Goal: Navigation & Orientation: Find specific page/section

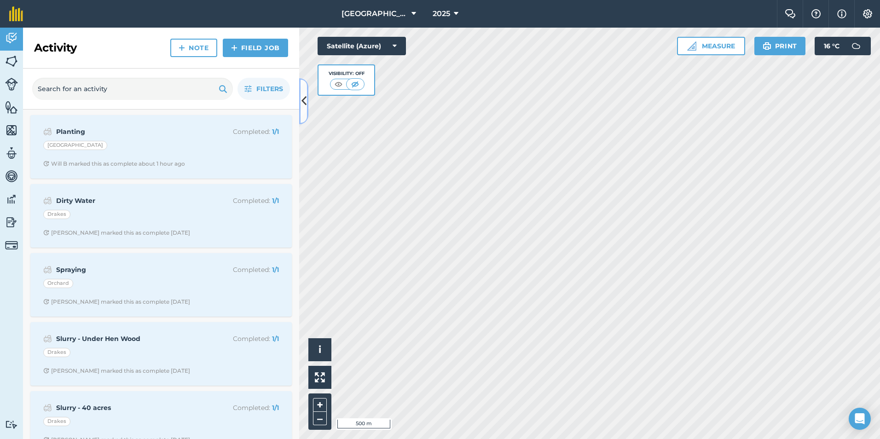
click at [304, 99] on icon at bounding box center [303, 101] width 5 height 16
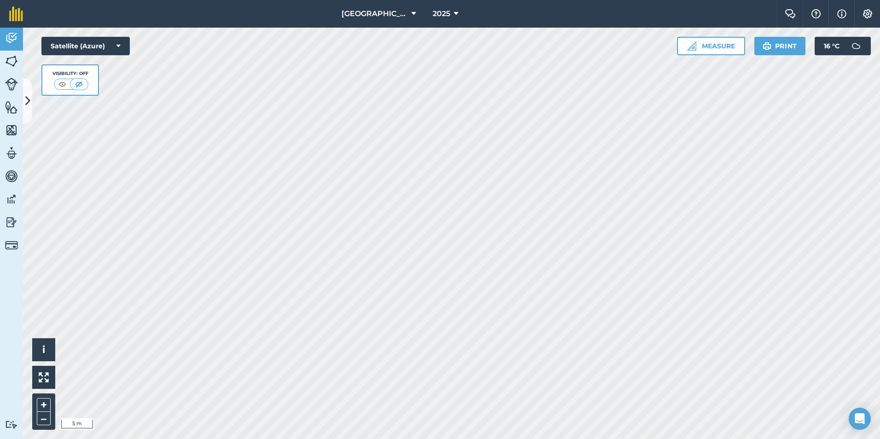
click at [476, 438] on html "Whitewool Farm 2025 Farm Chat Help Info Settings Whitewool Farm - 2025 Reproduc…" at bounding box center [440, 219] width 880 height 439
click at [461, 438] on html "Whitewool Farm 2025 Farm Chat Help Info Settings Whitewool Farm - 2025 Reproduc…" at bounding box center [440, 219] width 880 height 439
click at [554, 438] on html "Whitewool Farm 2025 Farm Chat Help Info Settings Whitewool Farm - 2025 Reproduc…" at bounding box center [440, 219] width 880 height 439
click at [736, 438] on html "Whitewool Farm 2025 Farm Chat Help Info Settings Whitewool Farm - 2025 Reproduc…" at bounding box center [440, 219] width 880 height 439
click at [24, 90] on button at bounding box center [27, 101] width 9 height 46
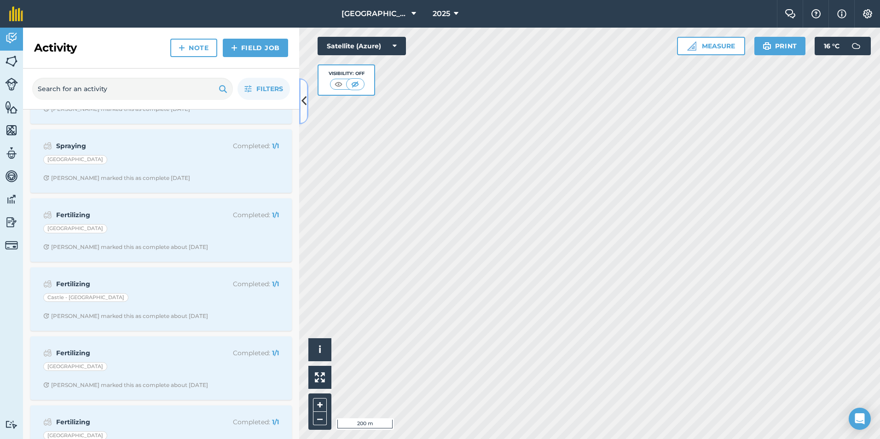
scroll to position [184, 0]
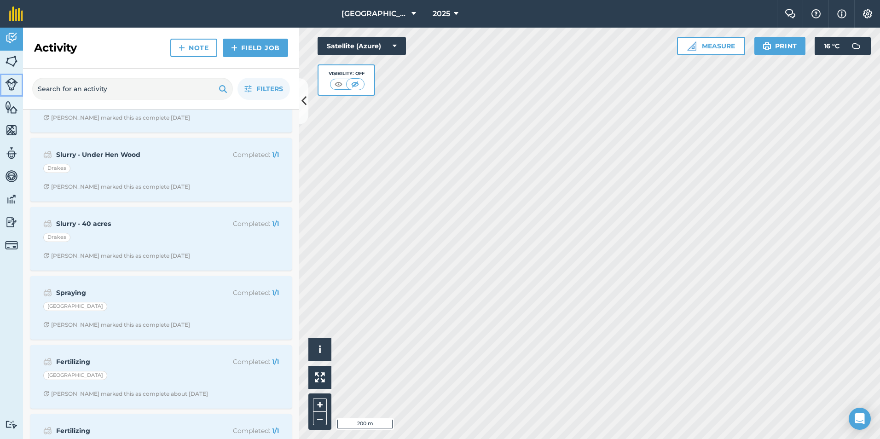
drag, startPoint x: 3, startPoint y: 77, endPoint x: 10, endPoint y: 82, distance: 8.6
click at [3, 76] on link "Livestock" at bounding box center [11, 85] width 23 height 23
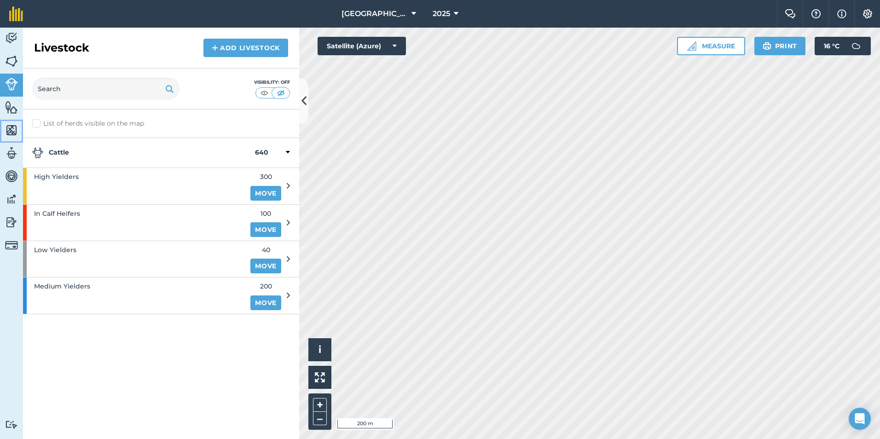
click at [12, 121] on link "Maps" at bounding box center [11, 131] width 23 height 23
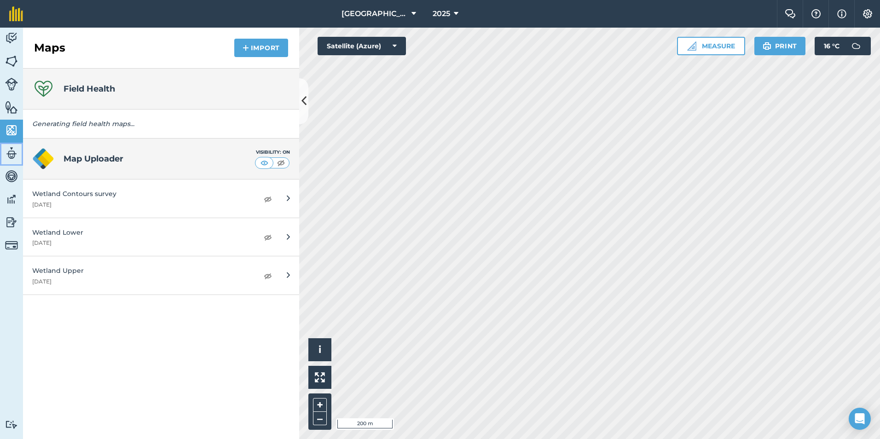
click at [11, 155] on img at bounding box center [11, 153] width 13 height 14
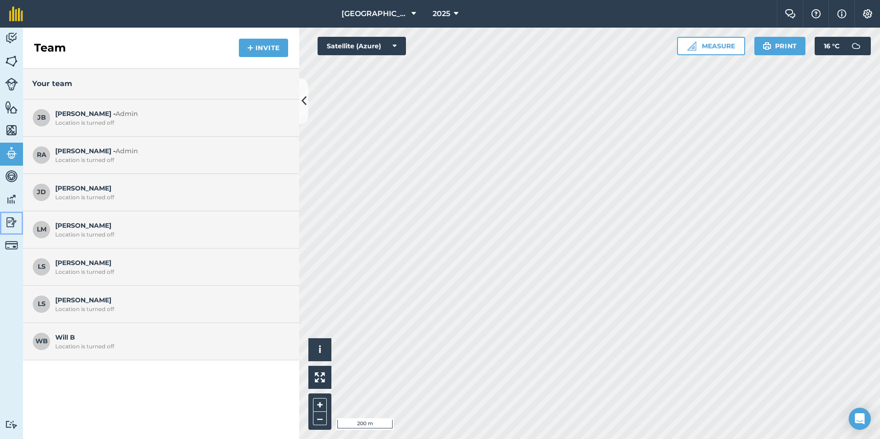
click at [15, 219] on img at bounding box center [11, 222] width 13 height 14
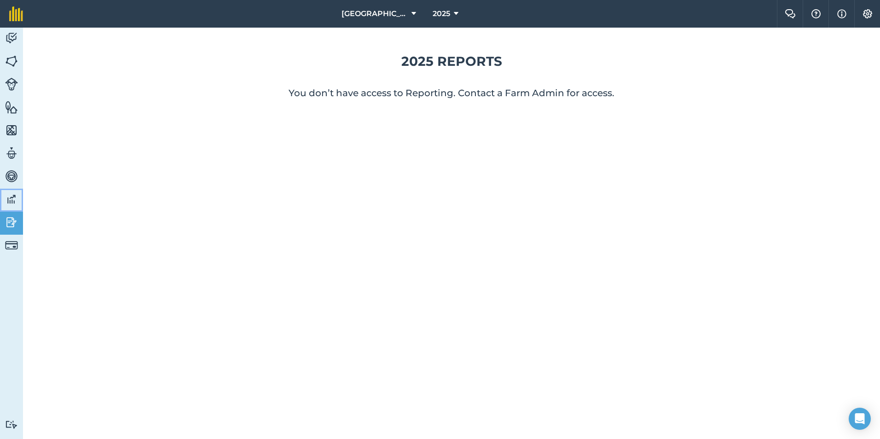
click at [14, 200] on img at bounding box center [11, 199] width 13 height 14
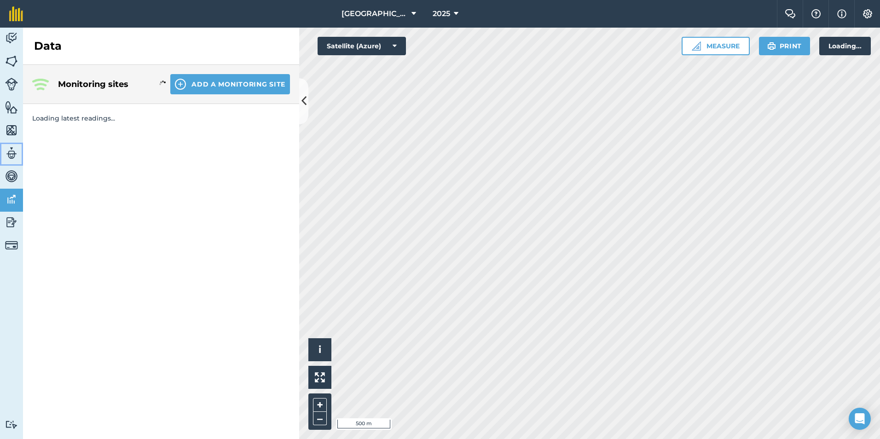
click at [9, 163] on link "Team" at bounding box center [11, 154] width 23 height 23
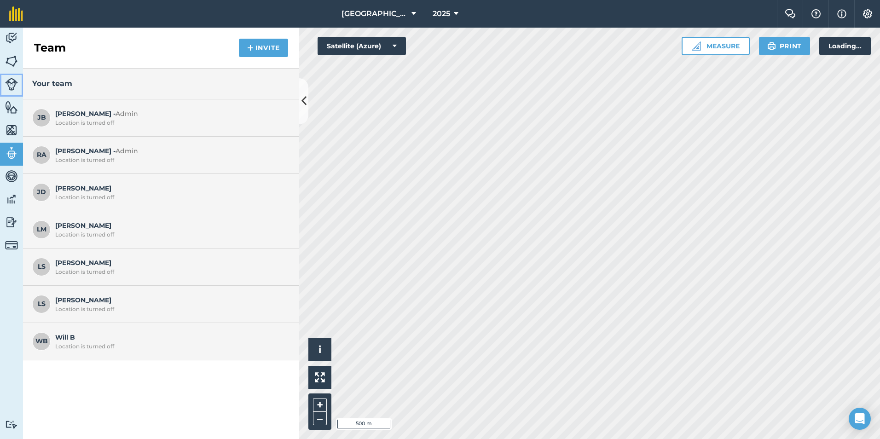
click at [12, 78] on img at bounding box center [11, 84] width 13 height 13
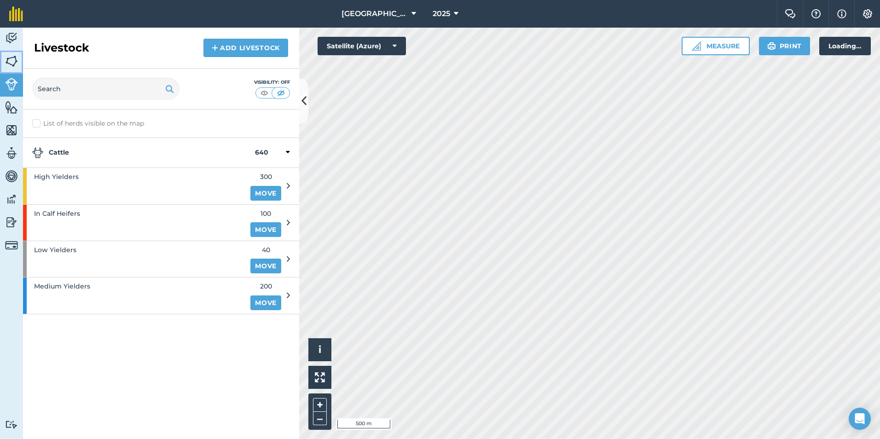
click at [9, 57] on img at bounding box center [11, 61] width 13 height 14
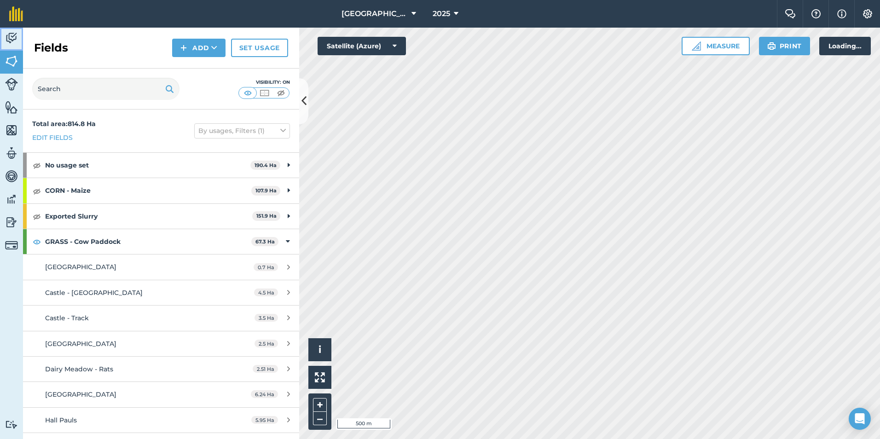
click at [12, 44] on img at bounding box center [11, 38] width 13 height 14
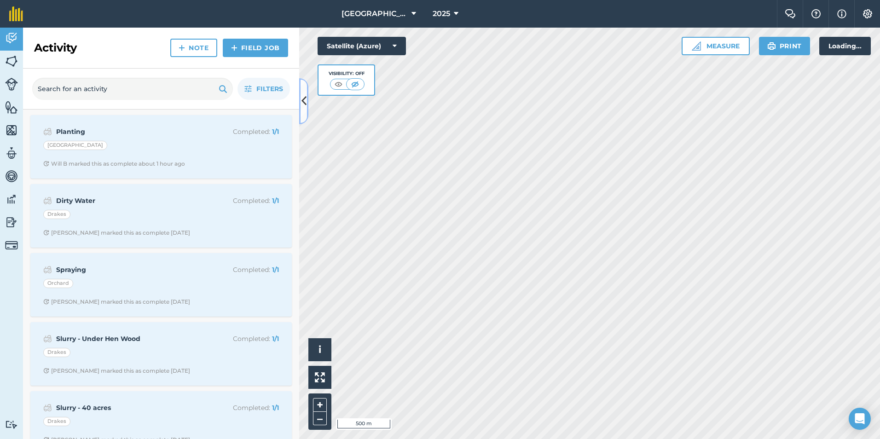
click at [305, 103] on icon at bounding box center [303, 101] width 5 height 16
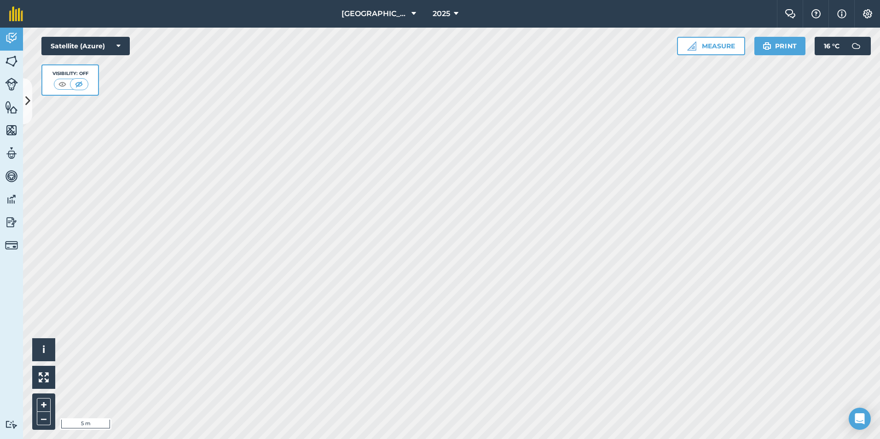
click at [455, 438] on html "Whitewool Farm 2025 Farm Chat Help Info Settings Whitewool Farm - 2025 Reproduc…" at bounding box center [440, 219] width 880 height 439
